Goal: Use online tool/utility: Use online tool/utility

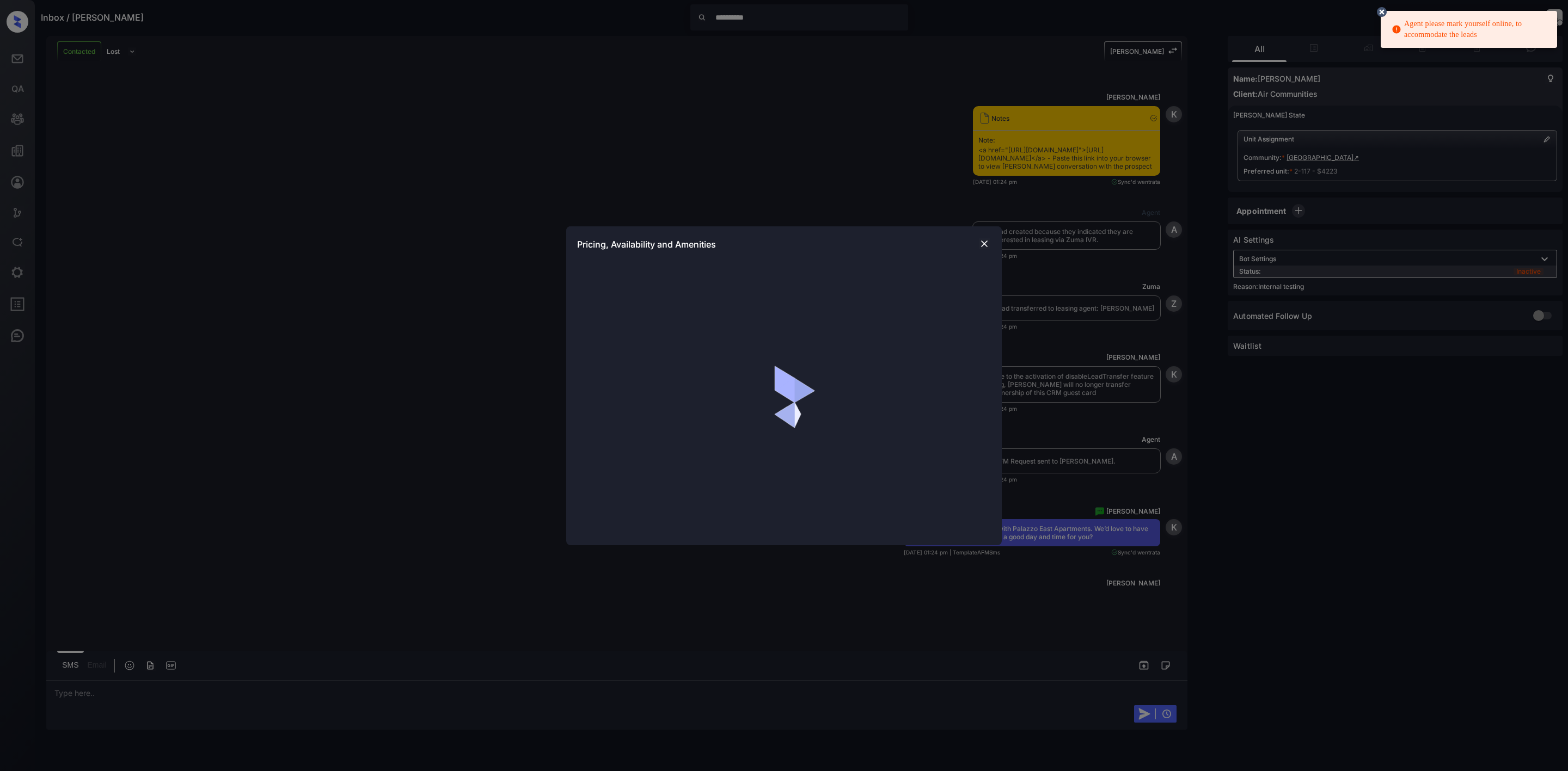
scroll to position [2286, 0]
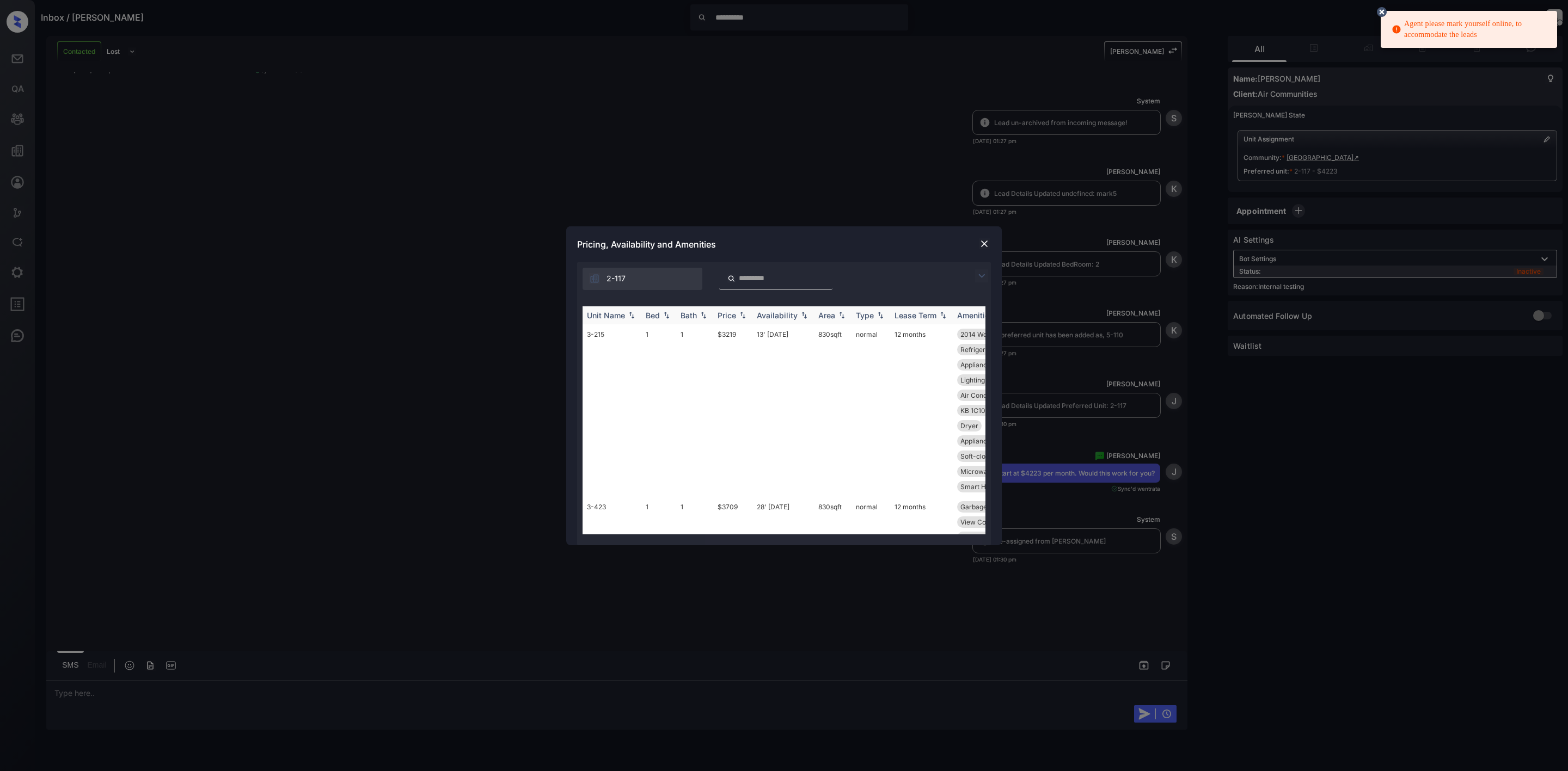
click at [660, 314] on div "Bed" at bounding box center [659, 315] width 26 height 9
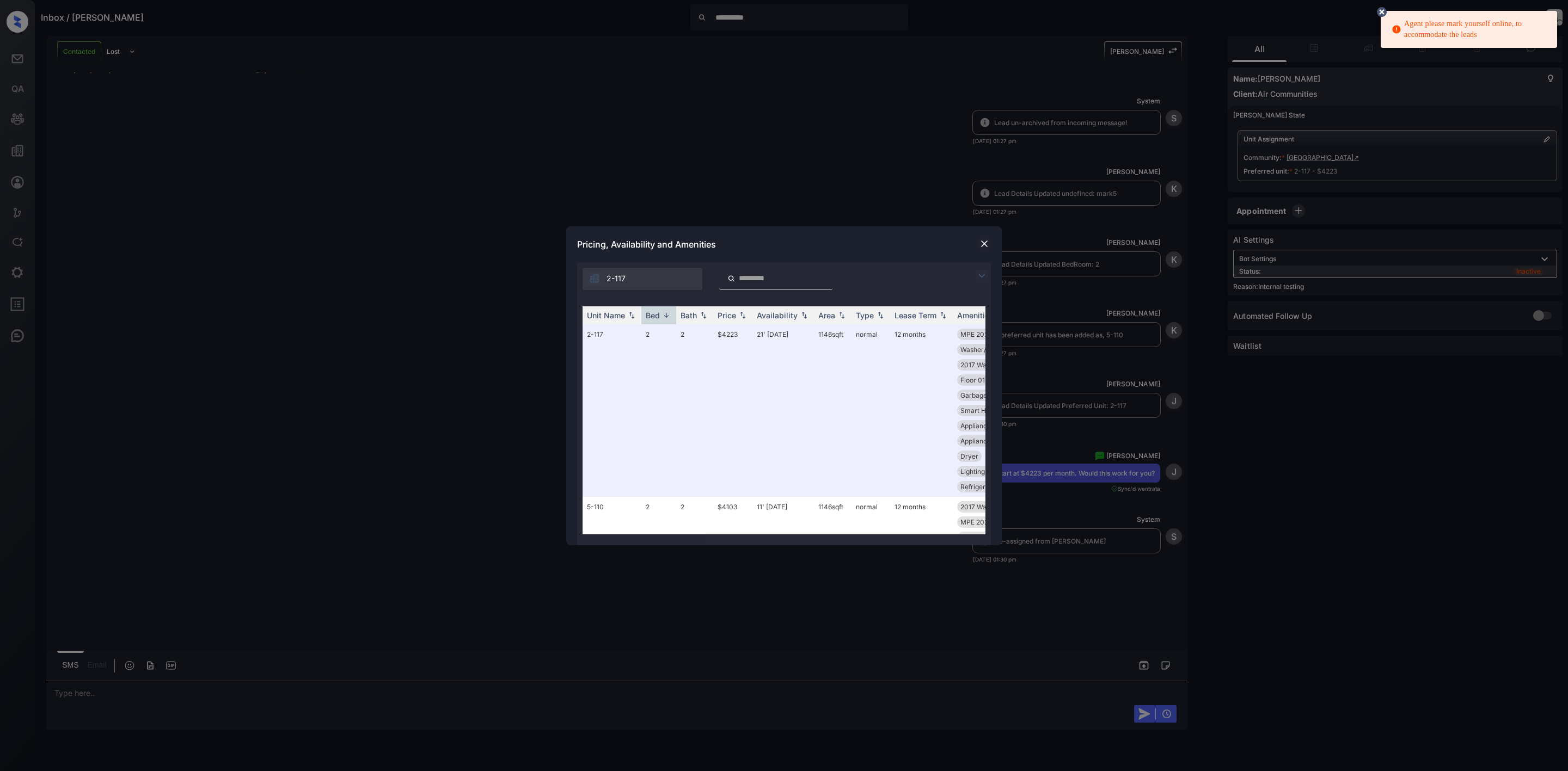
click at [979, 239] on img at bounding box center [984, 244] width 11 height 11
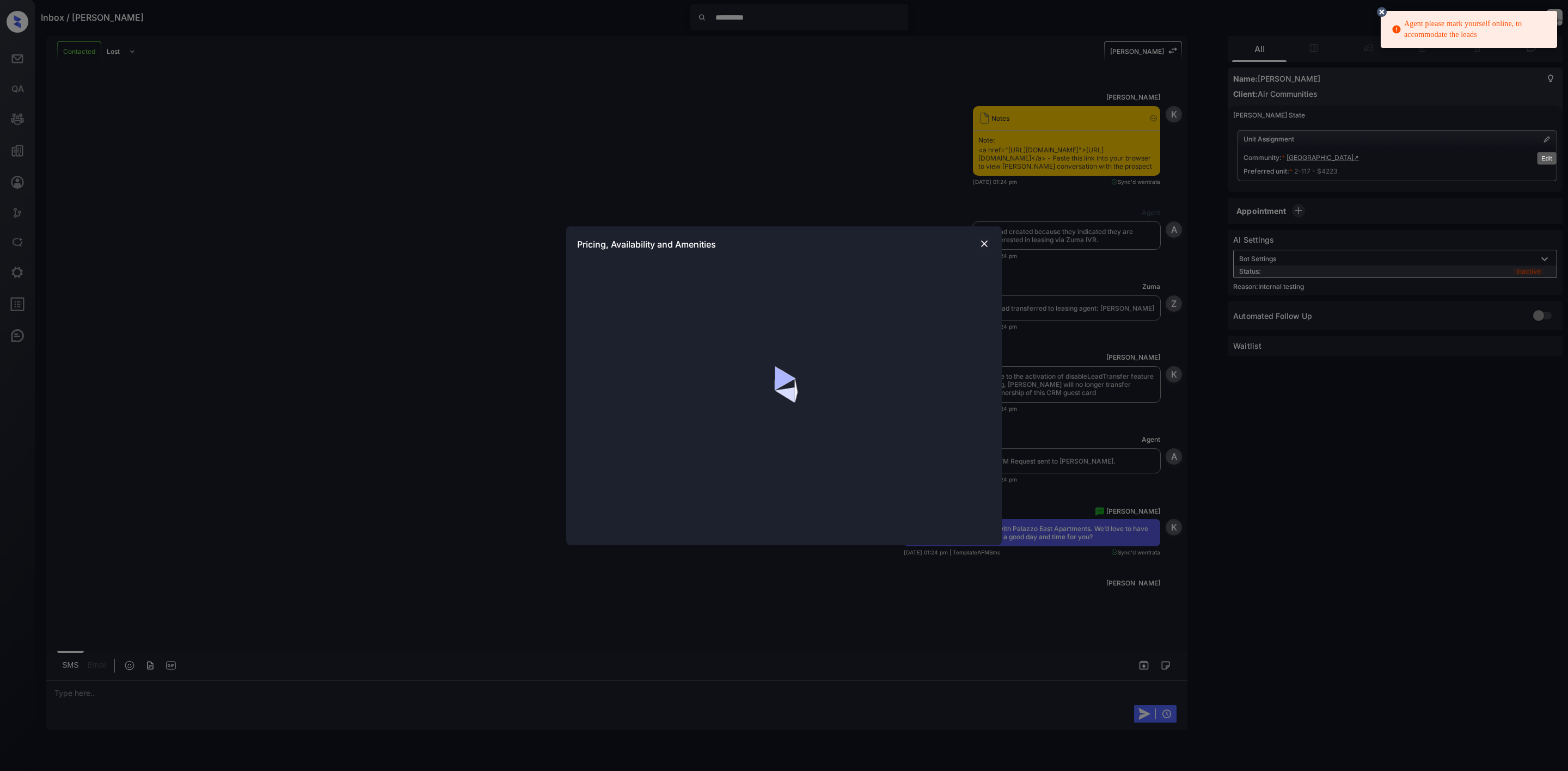
scroll to position [2286, 0]
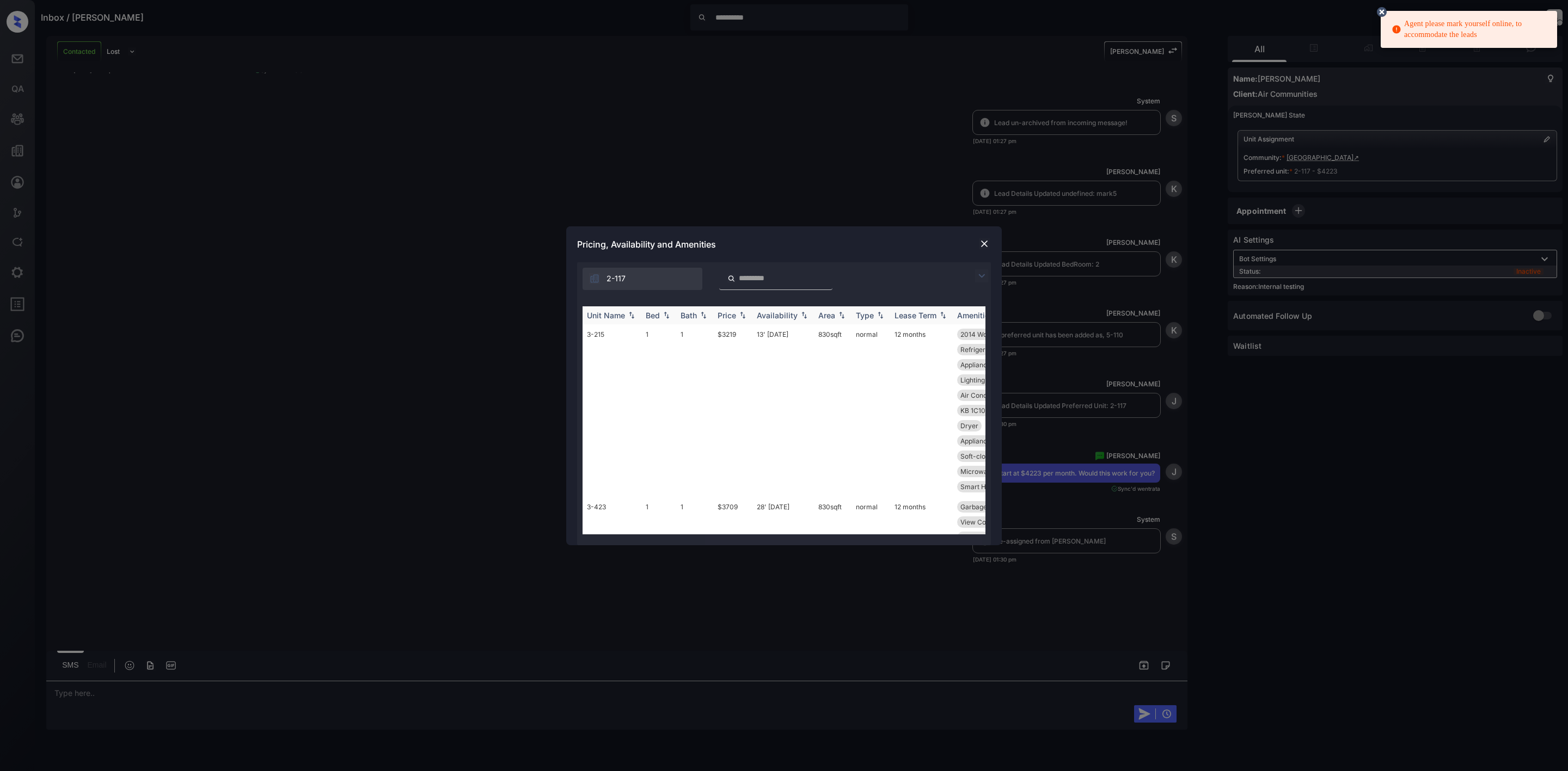
click at [656, 314] on div "Bed" at bounding box center [653, 315] width 14 height 9
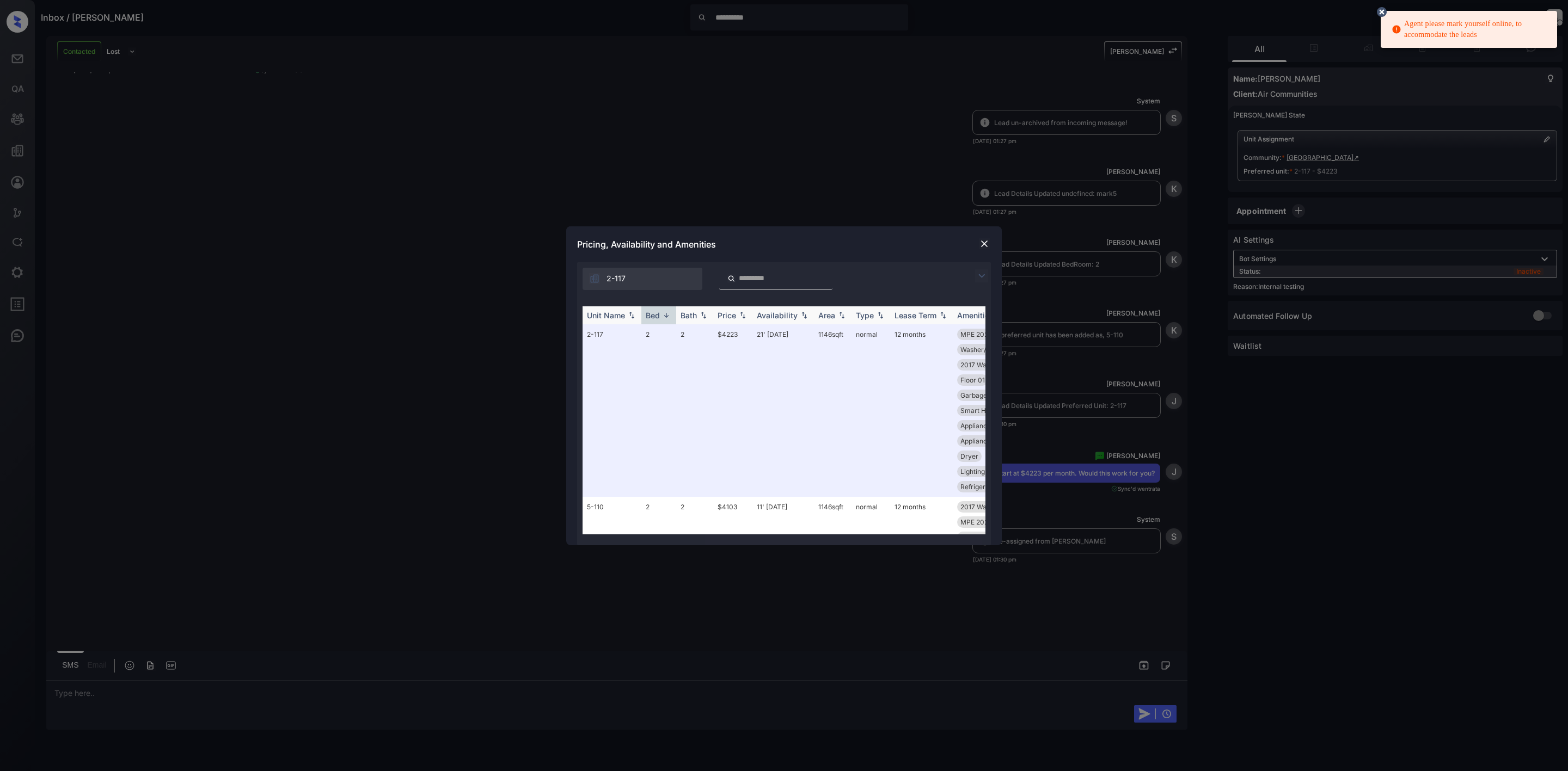
click at [723, 314] on div "Price" at bounding box center [727, 315] width 18 height 9
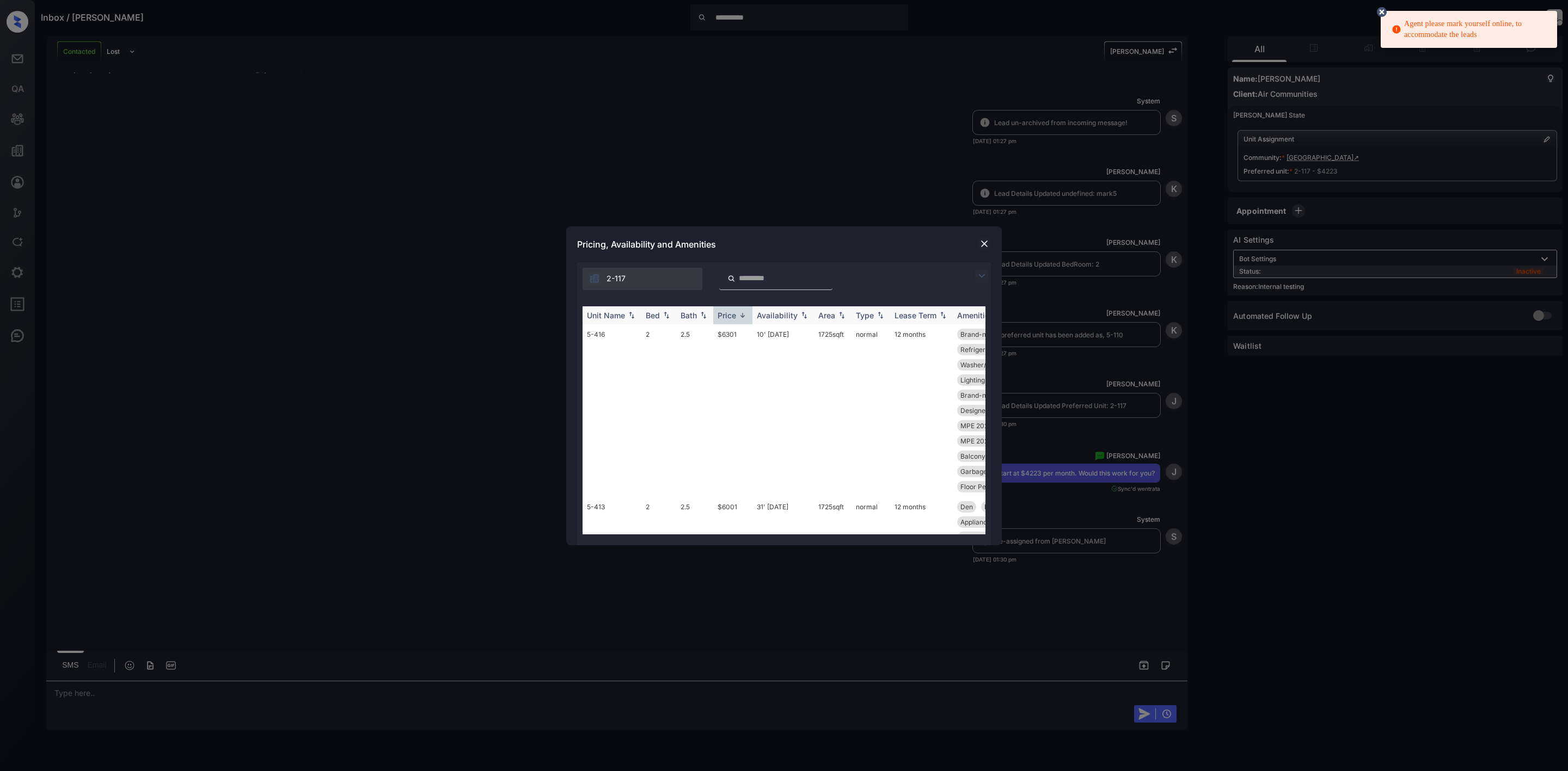
click at [654, 317] on div "Bed" at bounding box center [653, 315] width 14 height 9
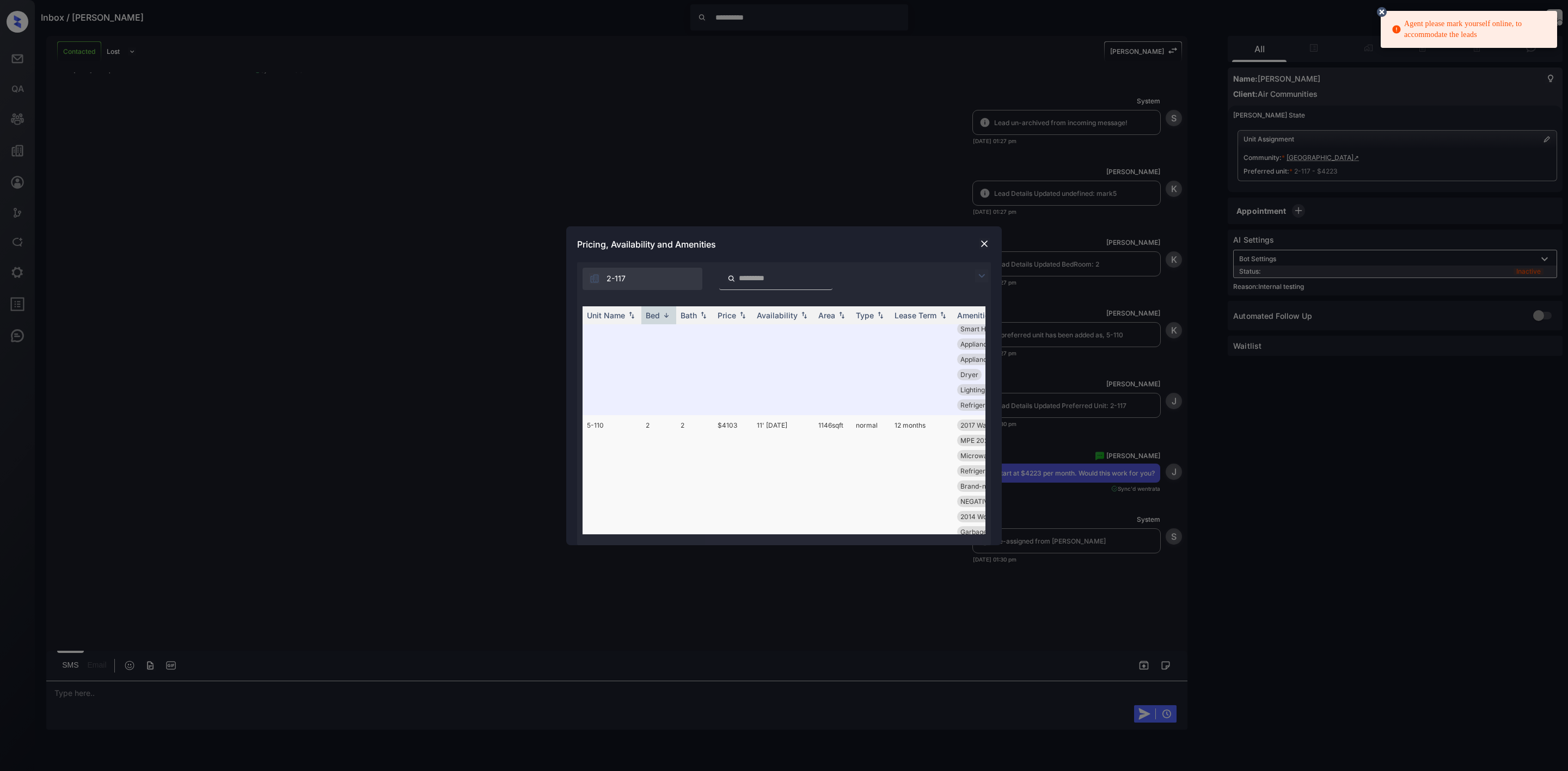
scroll to position [163, 0]
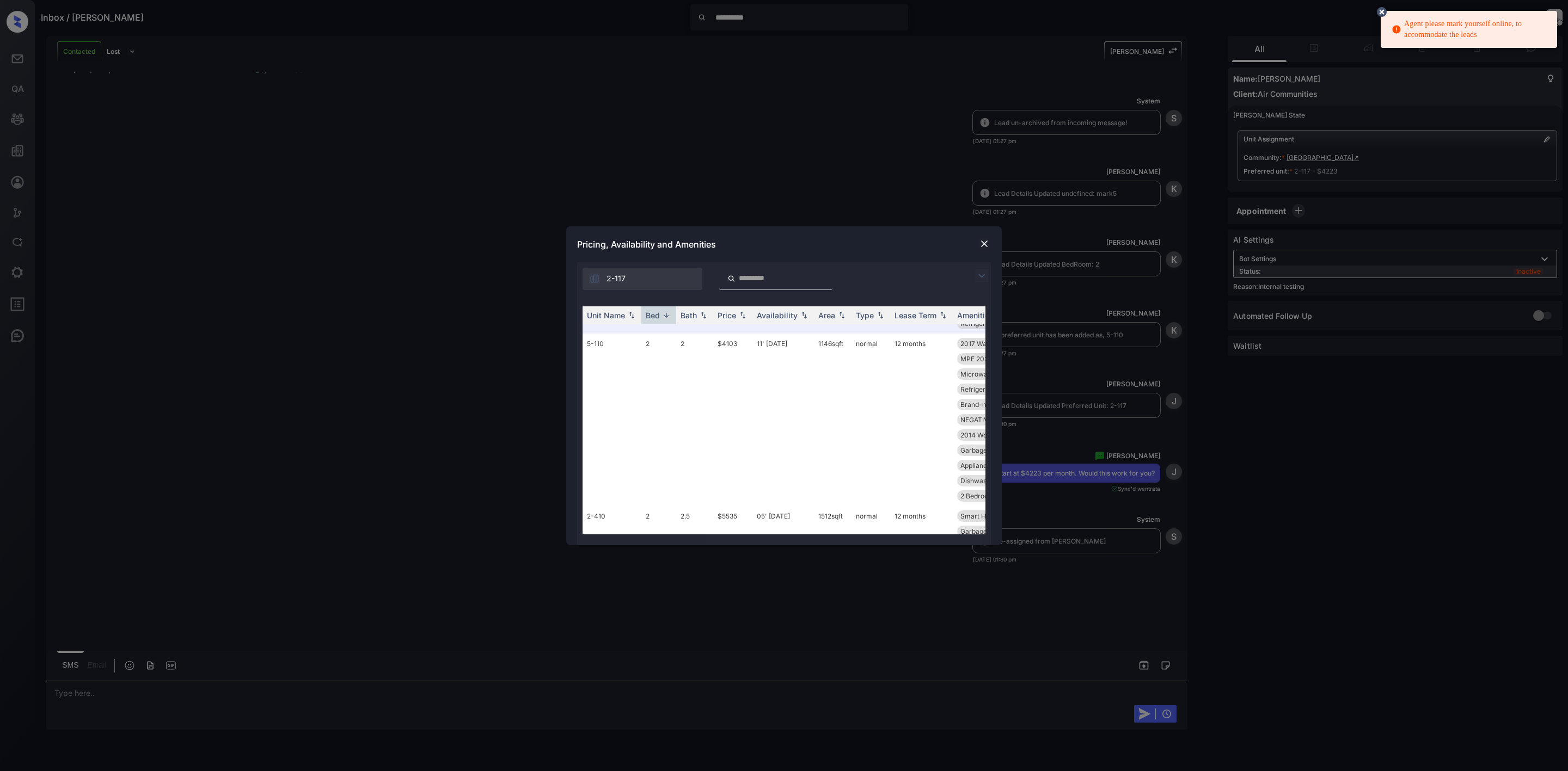
drag, startPoint x: 1398, startPoint y: 637, endPoint x: 1500, endPoint y: 689, distance: 114.5
click at [1398, 634] on div "**********" at bounding box center [784, 385] width 1568 height 771
click at [987, 242] on img at bounding box center [984, 244] width 11 height 11
